Goal: Task Accomplishment & Management: Use online tool/utility

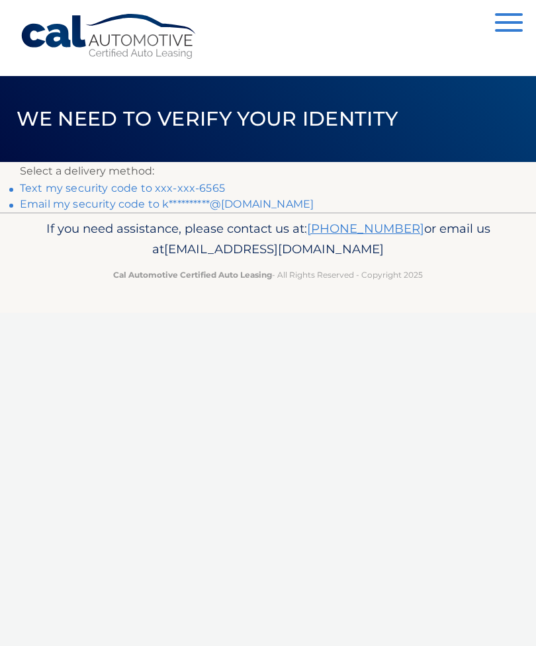
click at [95, 193] on link "Text my security code to xxx-xxx-6565" at bounding box center [122, 188] width 205 height 13
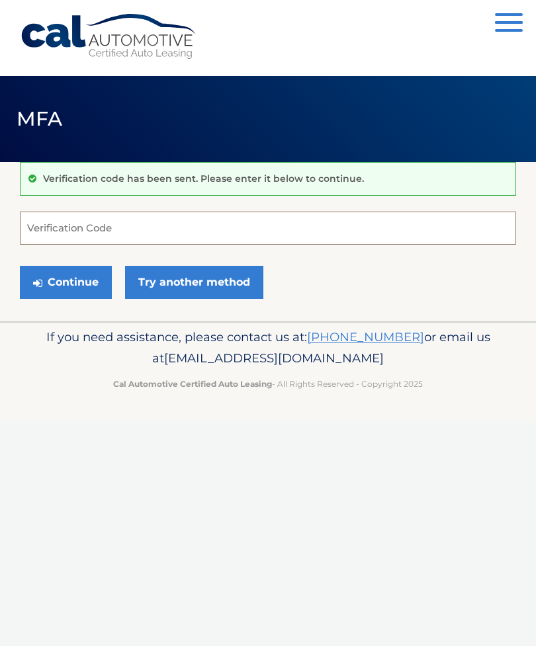
click at [67, 230] on input "Verification Code" at bounding box center [268, 228] width 496 height 33
type input "306829"
click at [64, 276] on button "Continue" at bounding box center [66, 282] width 92 height 33
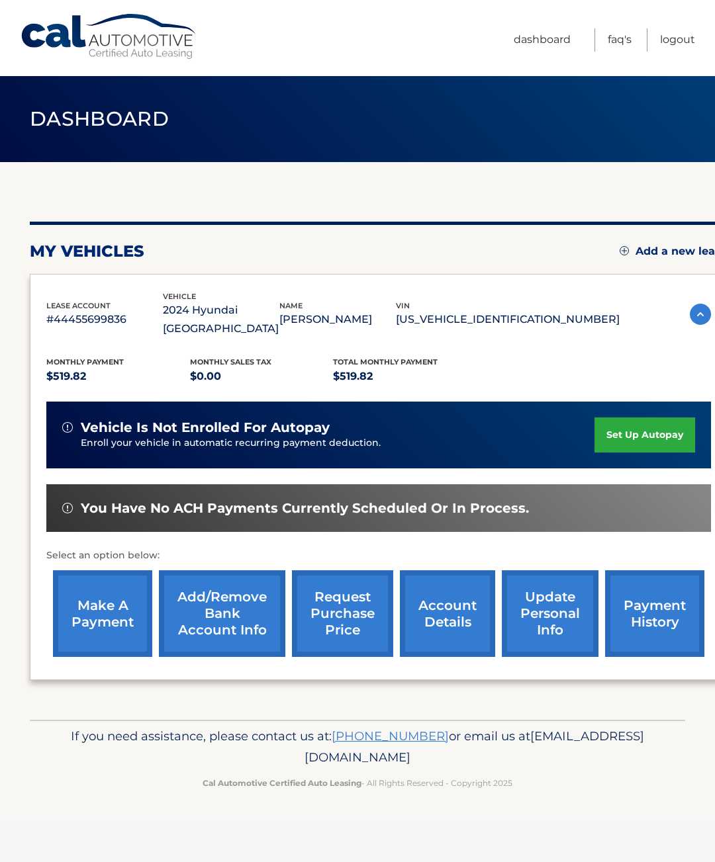
click at [99, 613] on link "make a payment" at bounding box center [102, 613] width 99 height 87
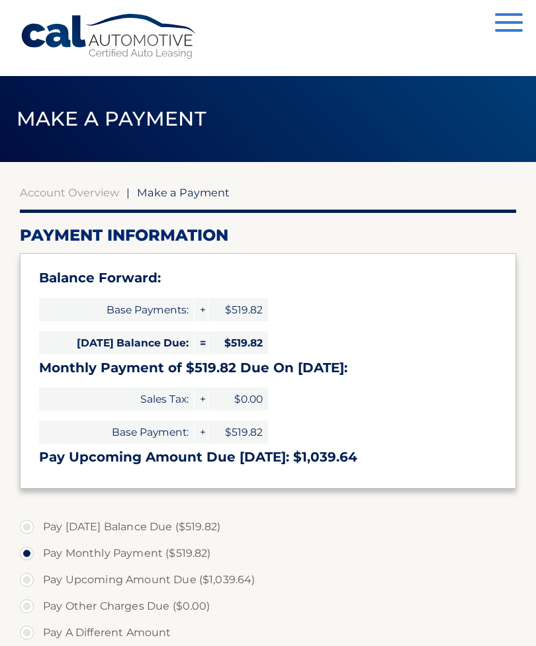
select select "MGE4MjM3OGEtZWZlMC00NzE3LWJkYmMtM2VkNjdiNTkzN2Jh"
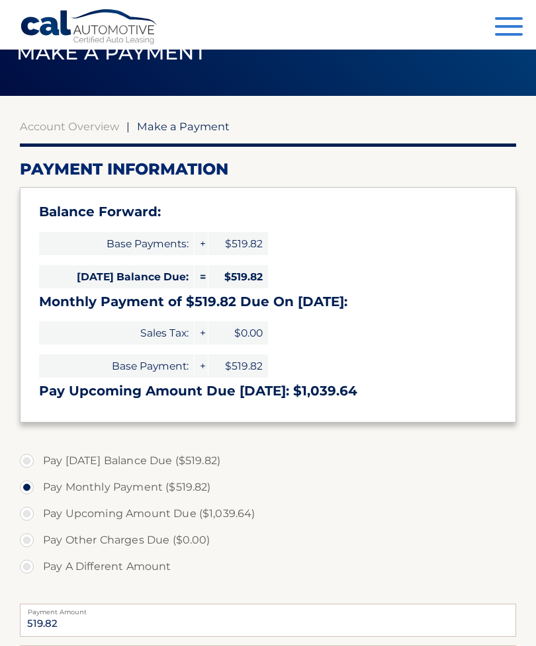
scroll to position [66, 0]
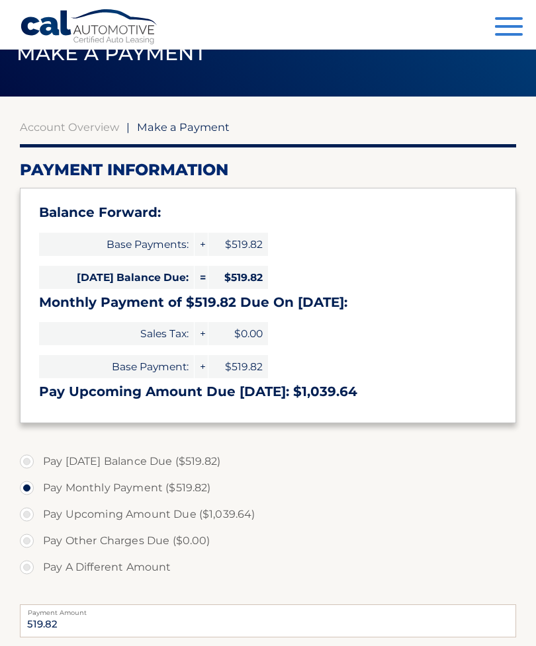
click at [26, 458] on label "Pay [DATE] Balance Due ($519.82)" at bounding box center [268, 462] width 496 height 26
click at [26, 458] on input "Pay [DATE] Balance Due ($519.82)" at bounding box center [31, 459] width 13 height 21
radio input "true"
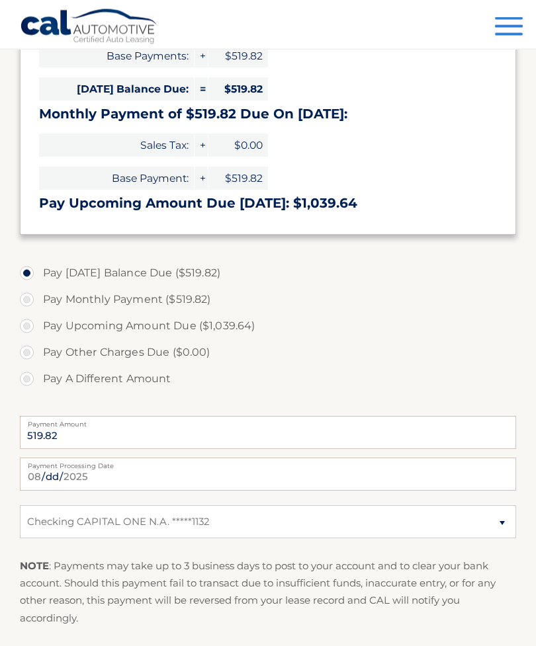
scroll to position [253, 0]
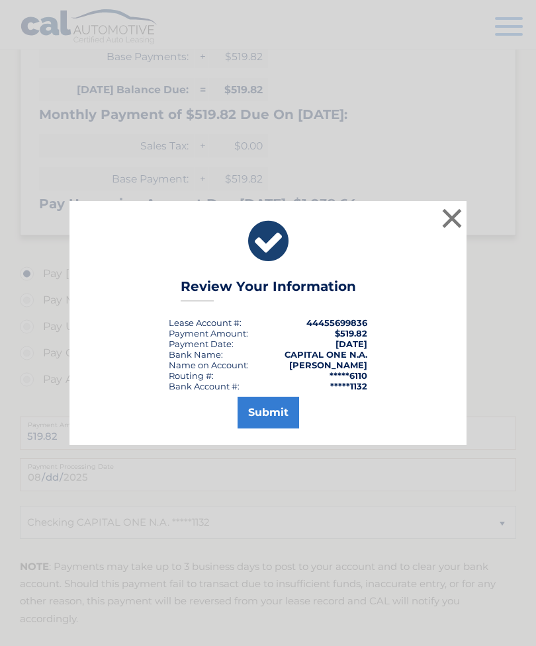
click at [262, 429] on button "Submit" at bounding box center [269, 413] width 62 height 32
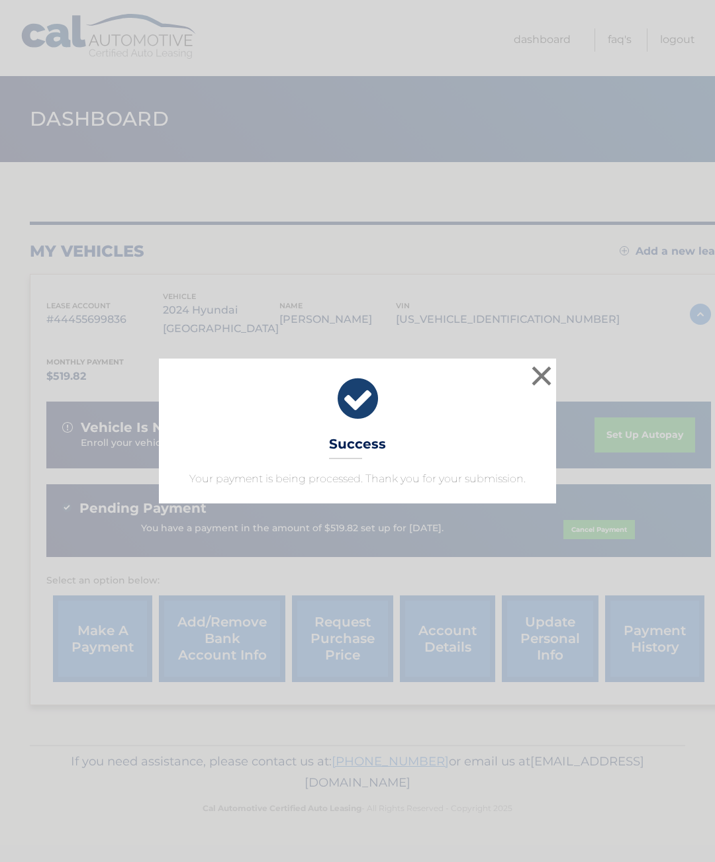
click at [530, 372] on button "×" at bounding box center [541, 376] width 26 height 26
